Goal: Transaction & Acquisition: Purchase product/service

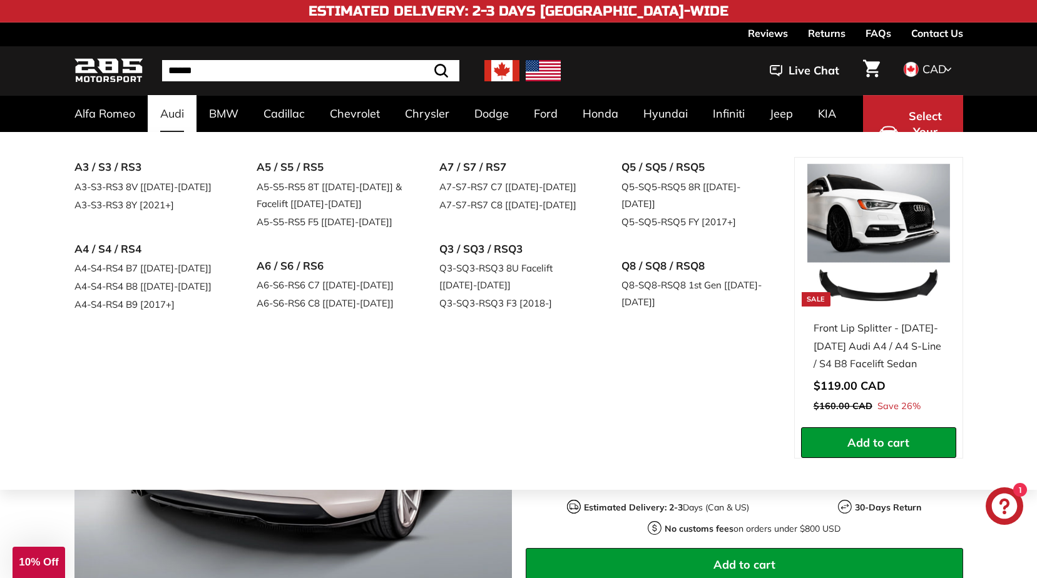
click at [168, 106] on link "Audi" at bounding box center [172, 113] width 49 height 37
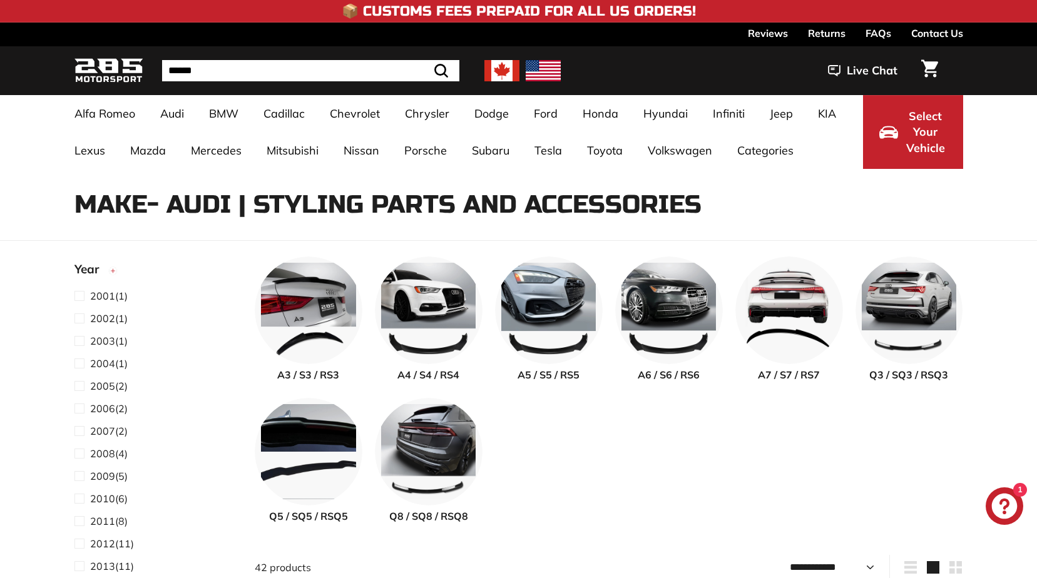
select select "**********"
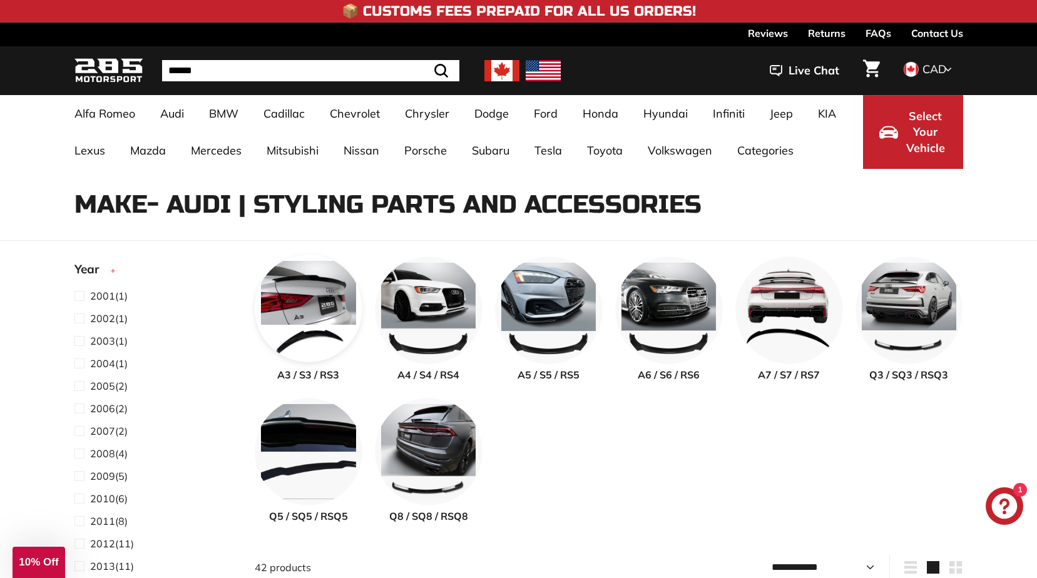
click at [297, 305] on img at bounding box center [309, 309] width 108 height 108
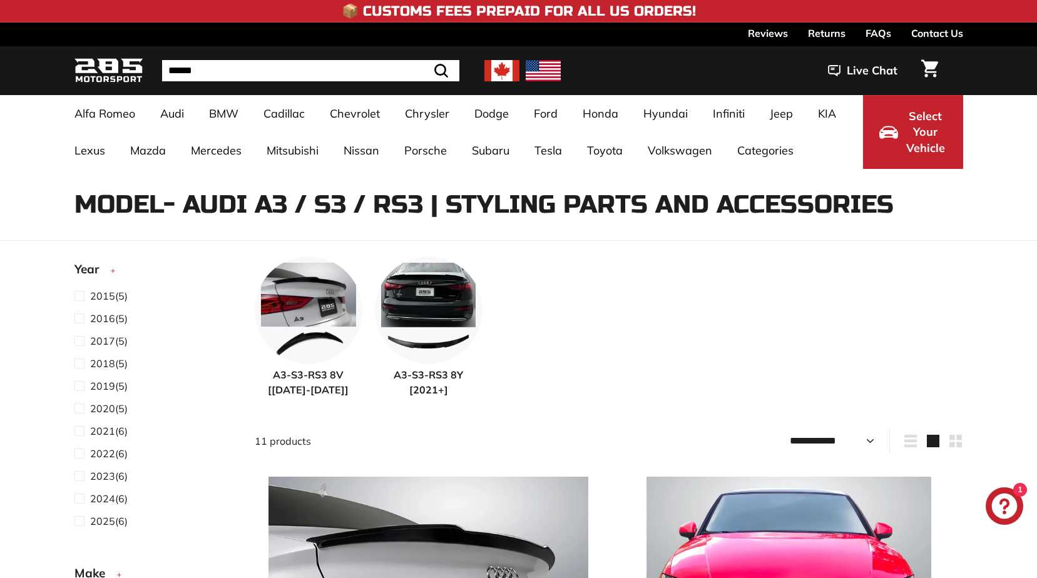
select select "**********"
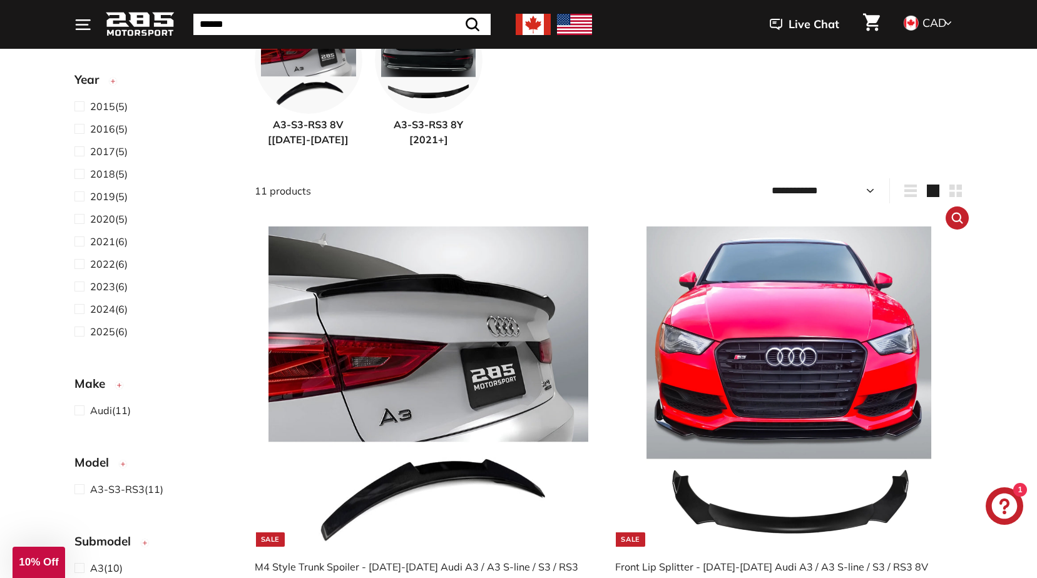
scroll to position [375, 0]
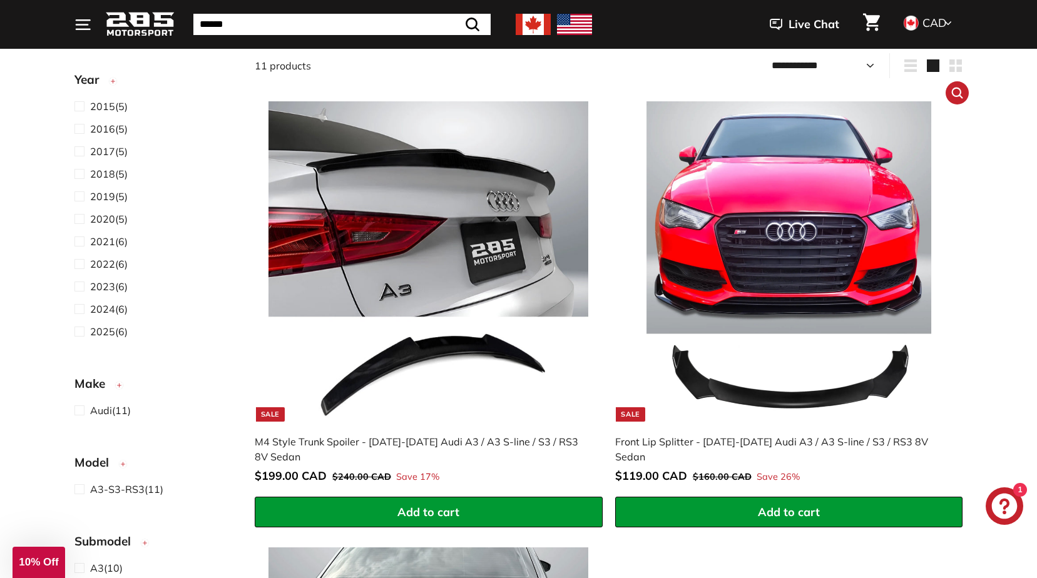
click at [800, 190] on img at bounding box center [789, 261] width 320 height 320
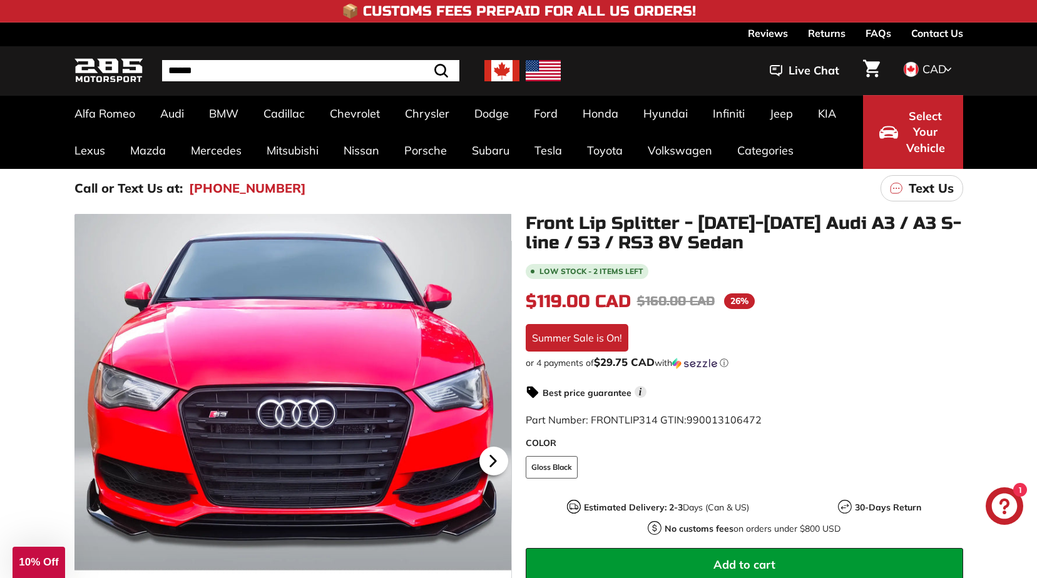
click at [500, 459] on icon at bounding box center [493, 461] width 29 height 29
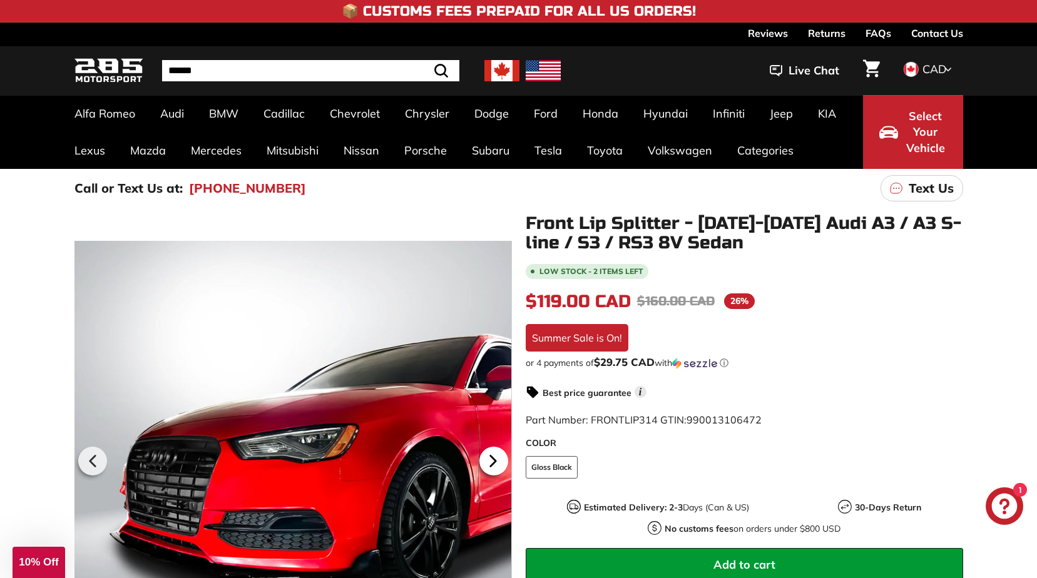
click at [500, 459] on icon at bounding box center [493, 461] width 29 height 29
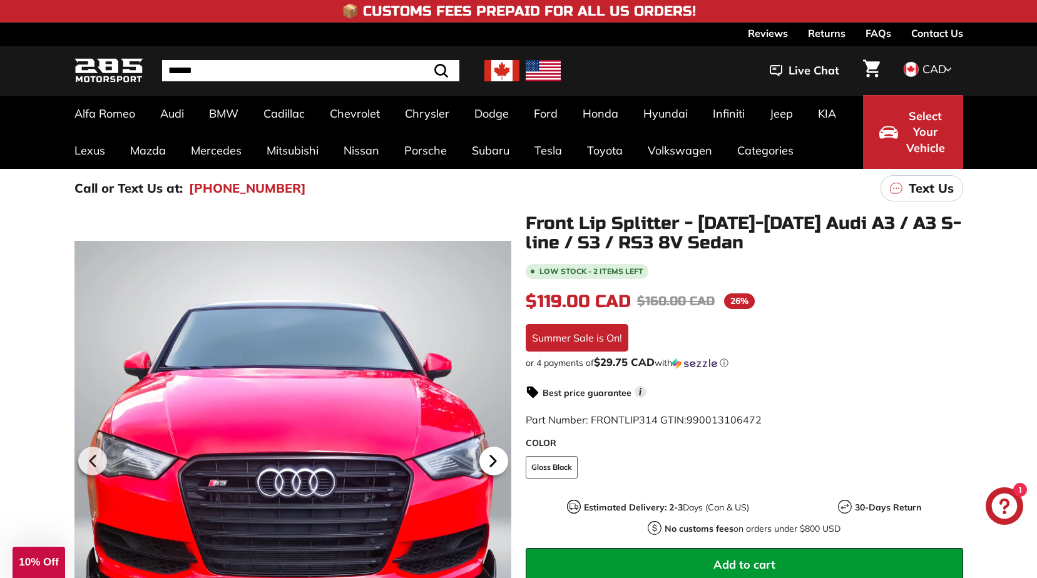
click at [500, 459] on icon at bounding box center [493, 461] width 29 height 29
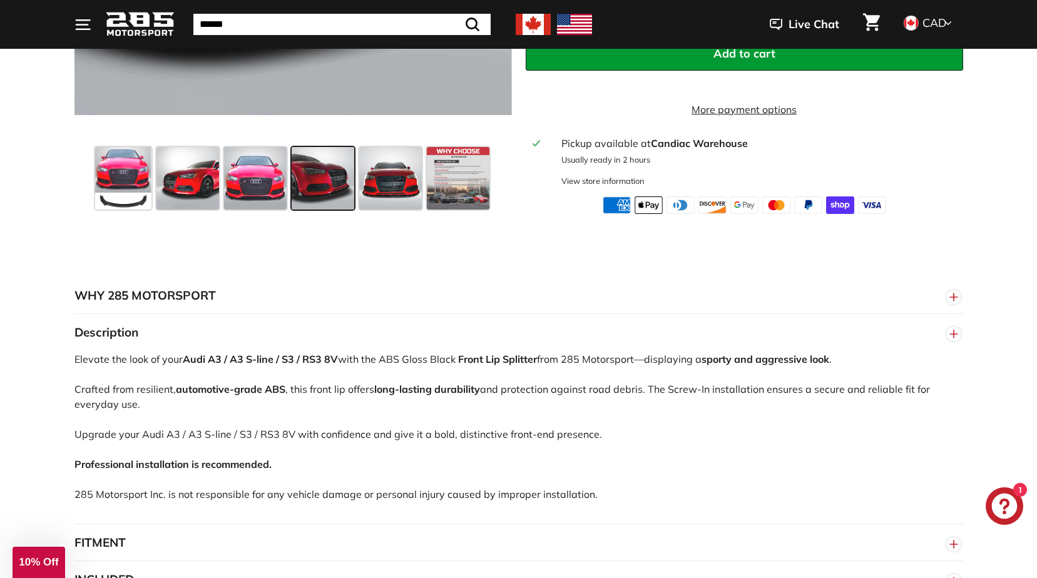
scroll to position [751, 0]
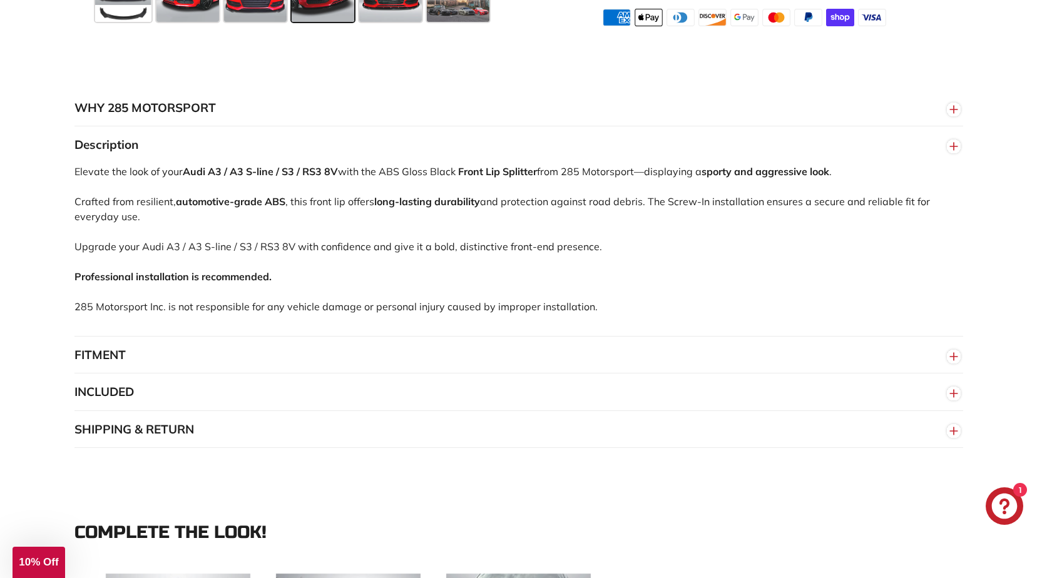
click at [118, 404] on button "INCLUDED" at bounding box center [518, 393] width 888 height 38
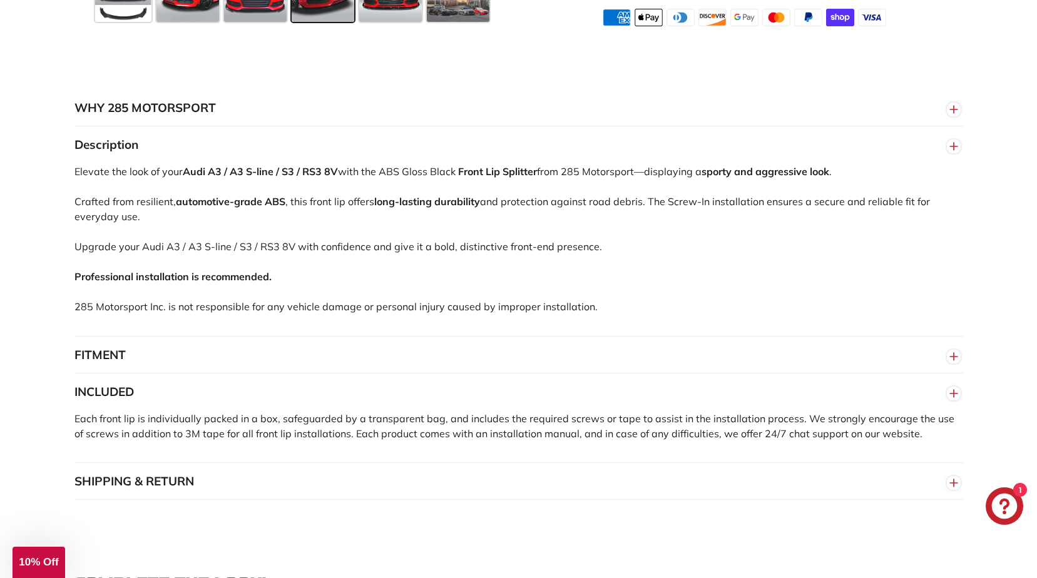
click at [952, 394] on line "button" at bounding box center [954, 394] width 8 height 0
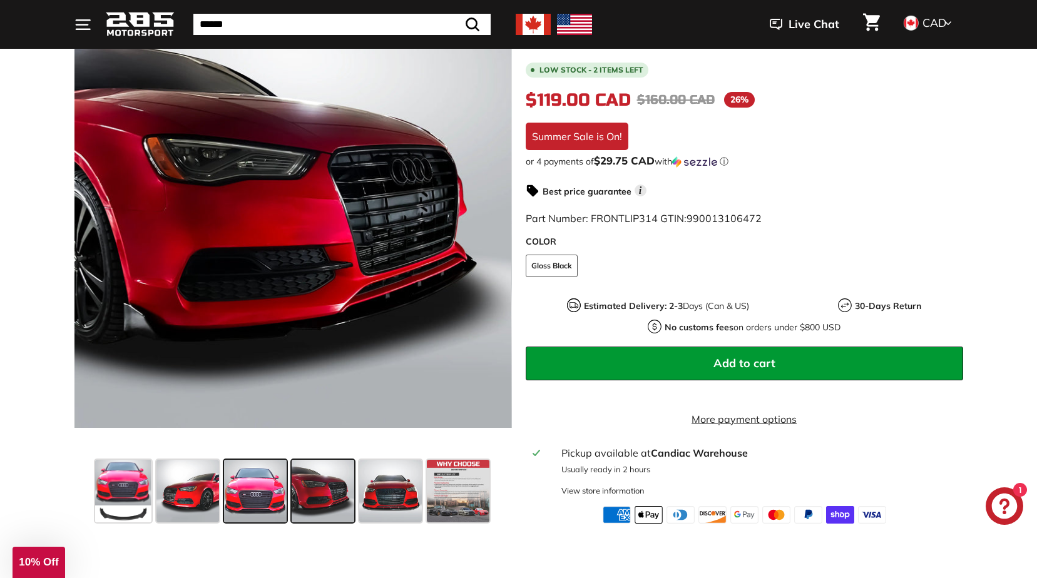
scroll to position [63, 0]
